Goal: Task Accomplishment & Management: Manage account settings

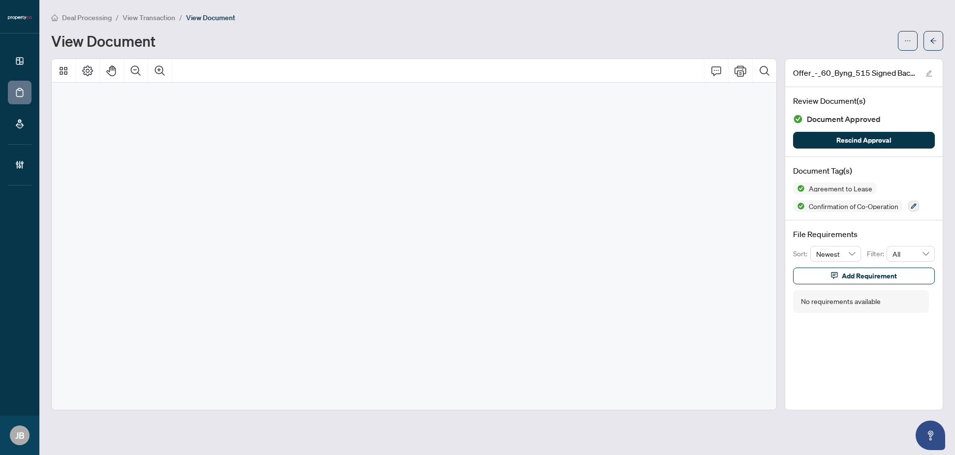
scroll to position [7538, 0]
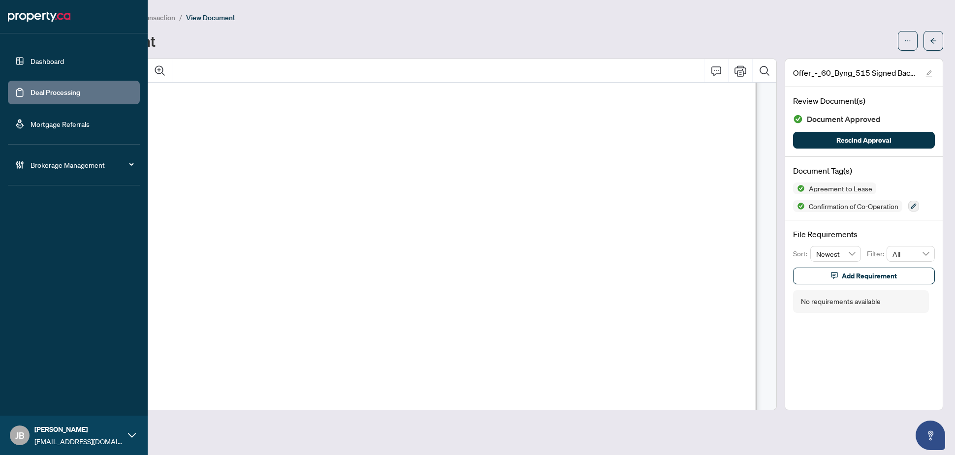
drag, startPoint x: 20, startPoint y: 92, endPoint x: 19, endPoint y: 97, distance: 5.0
click at [31, 92] on link "Deal Processing" at bounding box center [56, 92] width 50 height 9
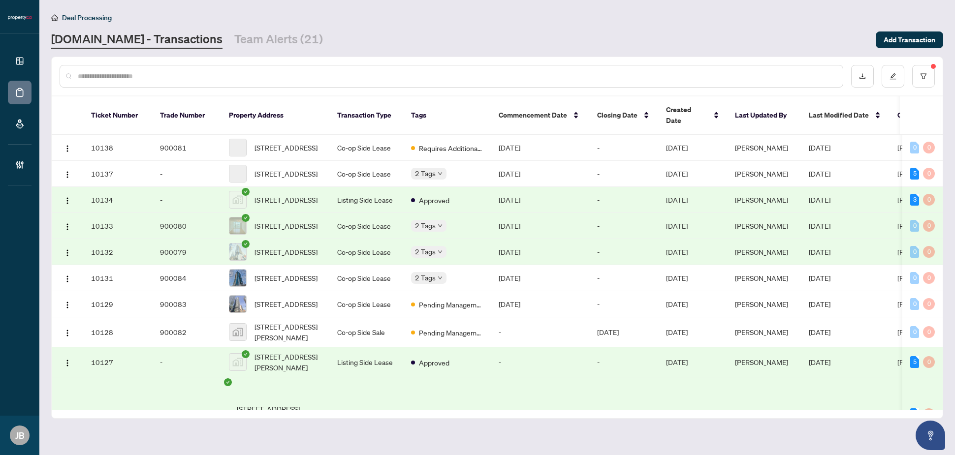
click at [175, 74] on input "text" at bounding box center [456, 76] width 757 height 11
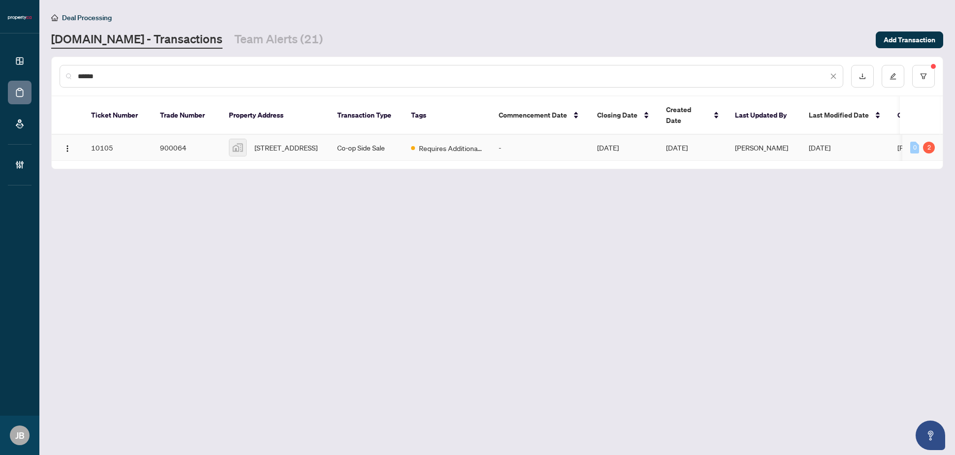
type input "******"
click at [425, 143] on span "Requires Additional Docs" at bounding box center [451, 148] width 64 height 11
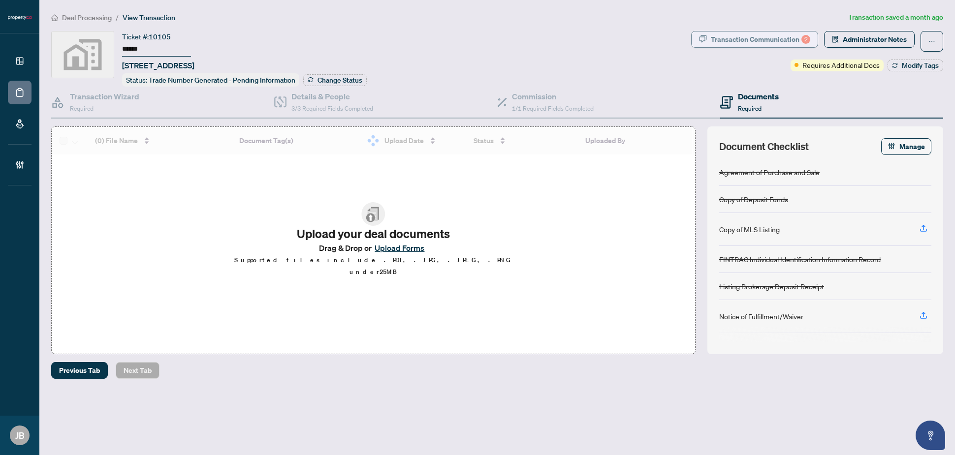
click at [748, 35] on div "Transaction Communication 2" at bounding box center [759, 39] width 99 height 16
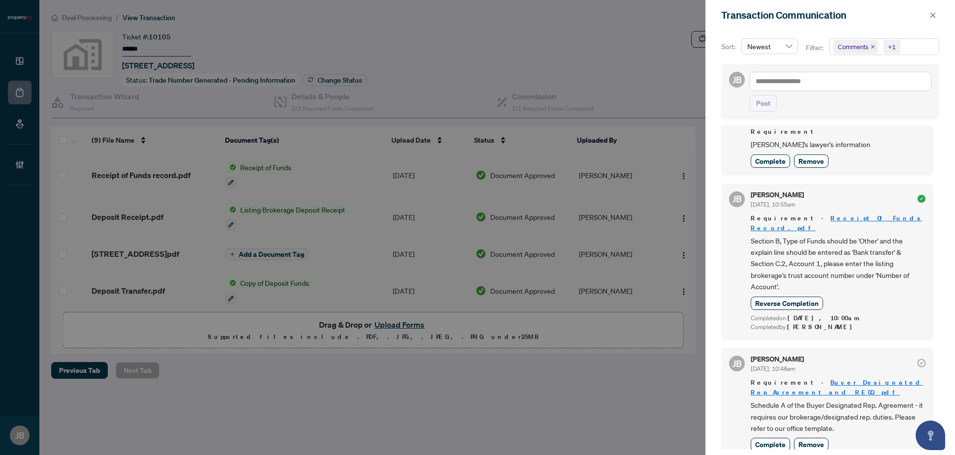
scroll to position [357, 0]
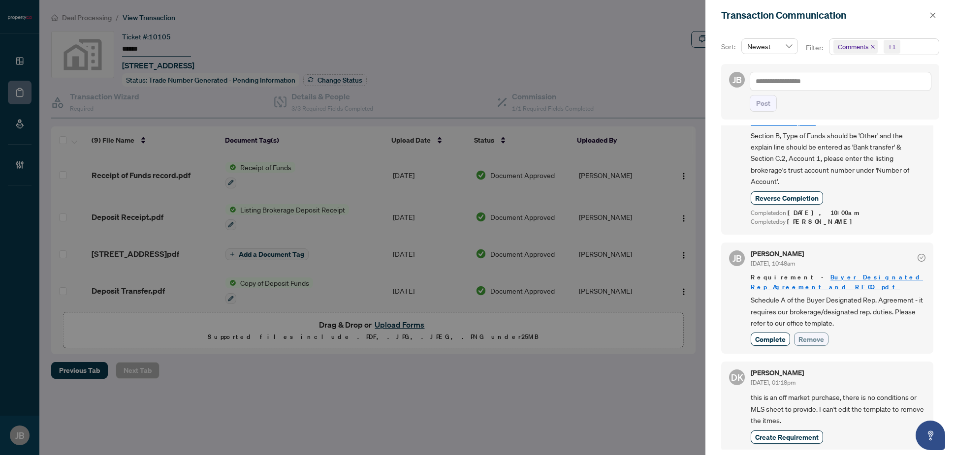
click at [817, 340] on span "Remove" at bounding box center [811, 339] width 26 height 10
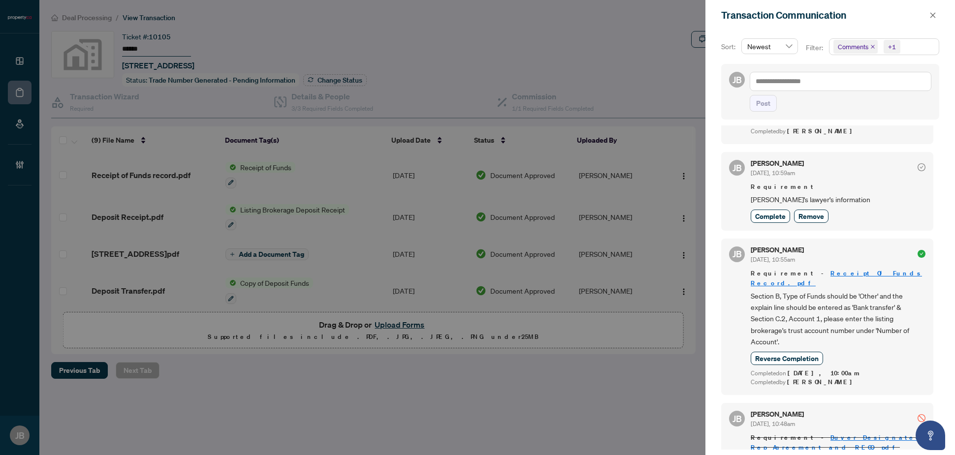
scroll to position [0, 0]
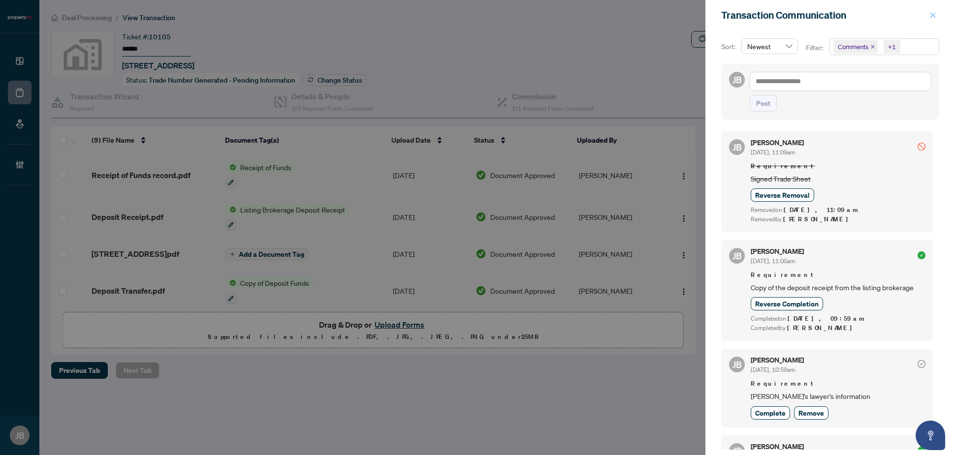
click at [933, 13] on icon "close" at bounding box center [932, 15] width 7 height 7
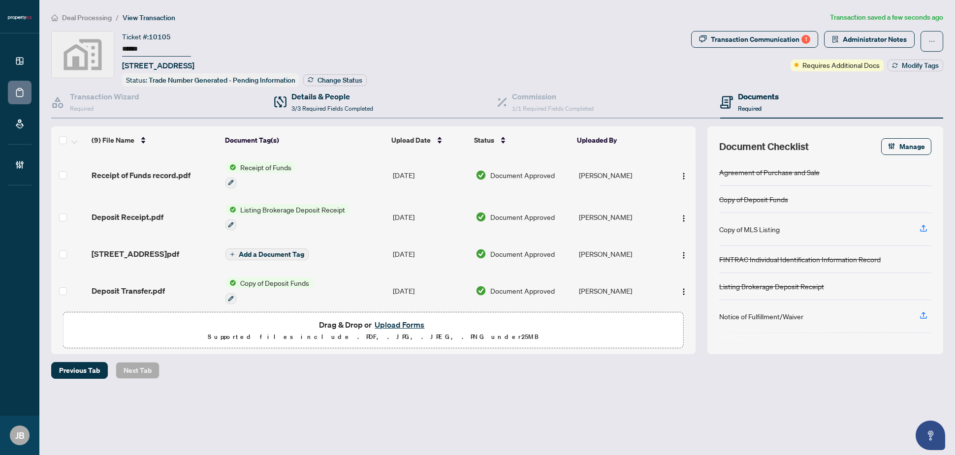
click at [390, 104] on div "Details & People 3/3 Required Fields Completed" at bounding box center [385, 103] width 223 height 32
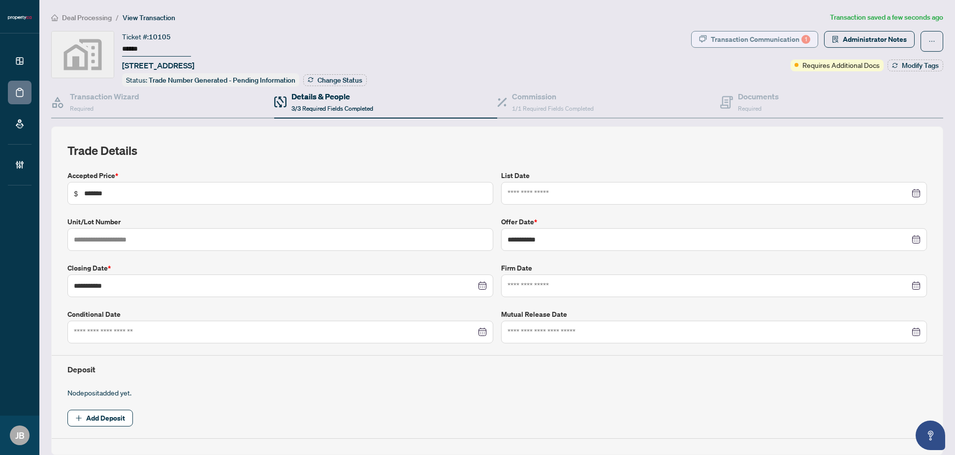
click at [761, 37] on div "Transaction Communication 1" at bounding box center [759, 39] width 99 height 16
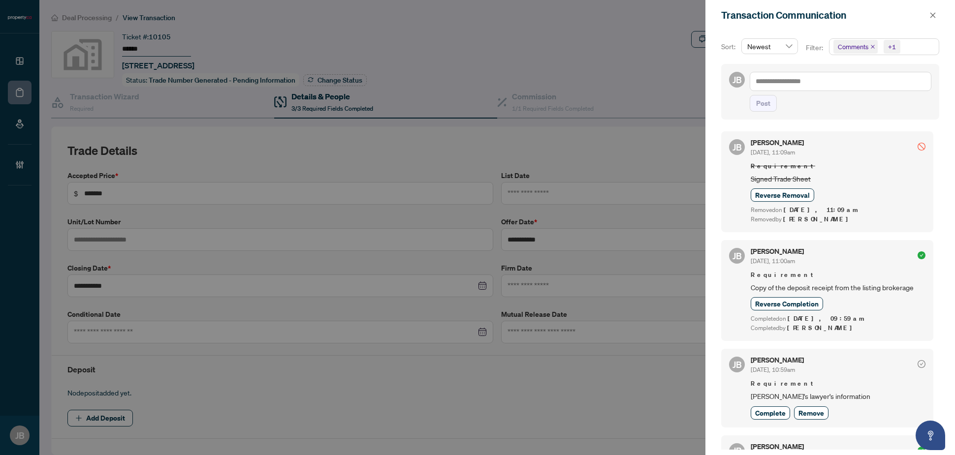
click at [925, 47] on span "Comments +1" at bounding box center [883, 47] width 109 height 16
click at [837, 103] on span "Select Requirements" at bounding box center [838, 102] width 8 height 8
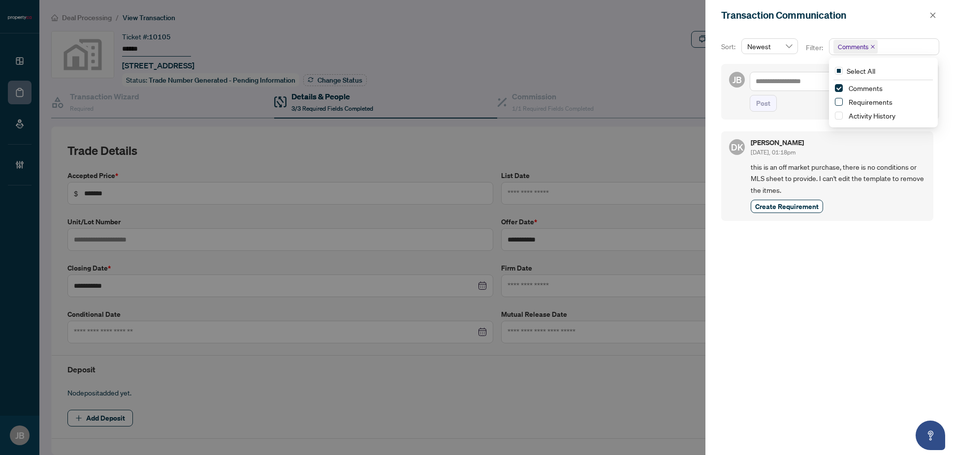
click at [837, 98] on span "Select Requirements" at bounding box center [838, 102] width 8 height 8
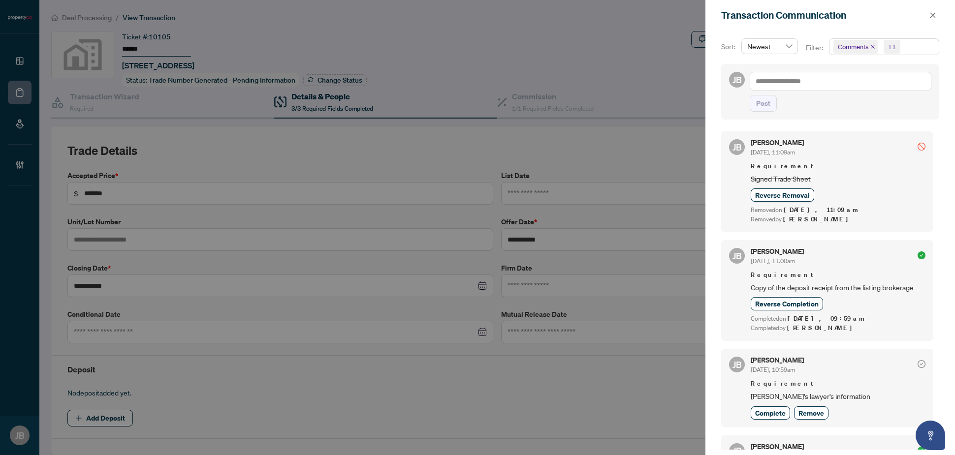
click at [899, 14] on div "Transaction Communication" at bounding box center [823, 15] width 205 height 15
click at [924, 40] on span "Comments +1" at bounding box center [883, 47] width 109 height 16
click at [838, 87] on span "Select Comments" at bounding box center [838, 88] width 8 height 8
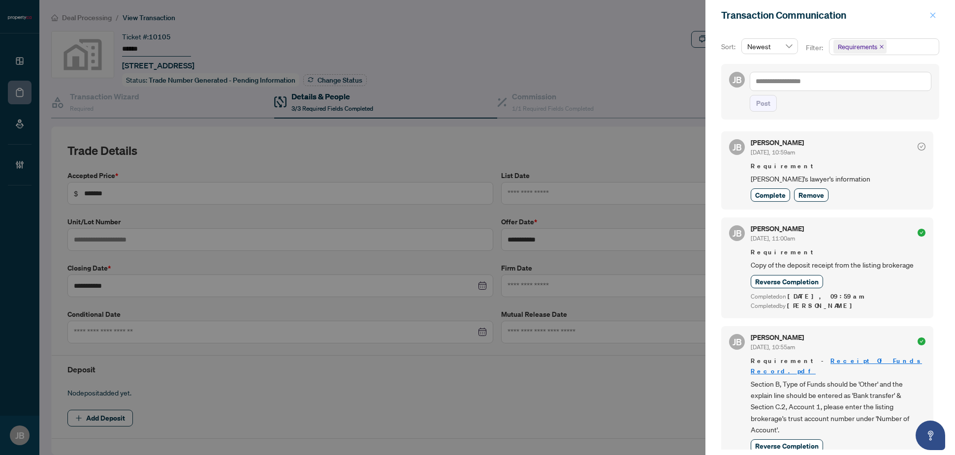
click at [930, 16] on icon "close" at bounding box center [932, 15] width 7 height 7
